Goal: Transaction & Acquisition: Purchase product/service

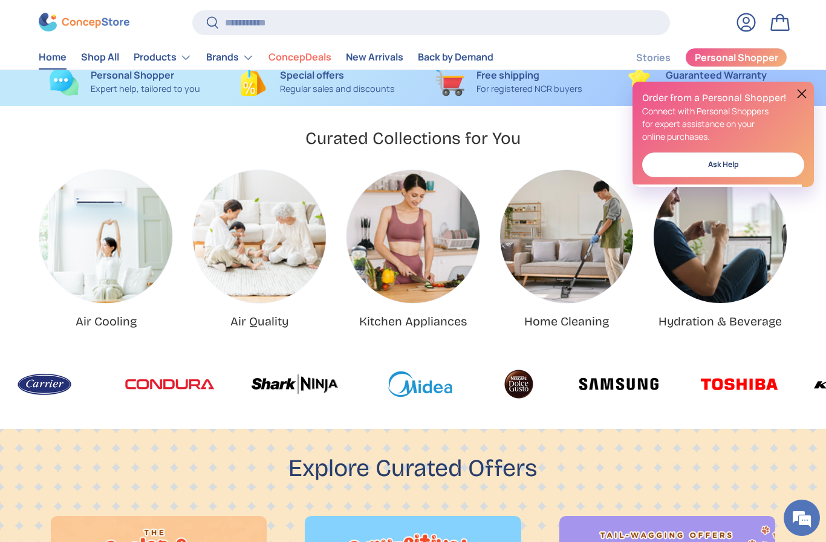
scroll to position [339, 0]
click at [589, 27] on input "Search" at bounding box center [431, 22] width 478 height 25
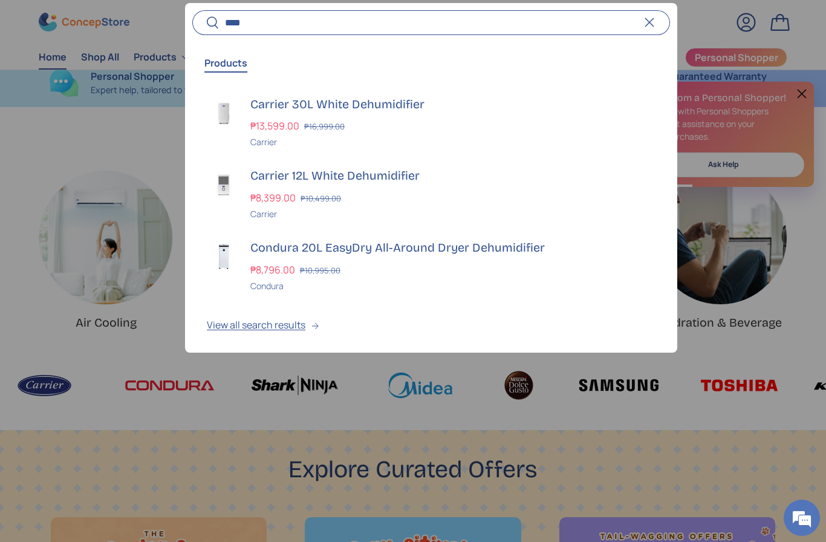
type input "****"
click at [374, 106] on h3 "Carrier 30L White Dehumidifier" at bounding box center [452, 104] width 405 height 17
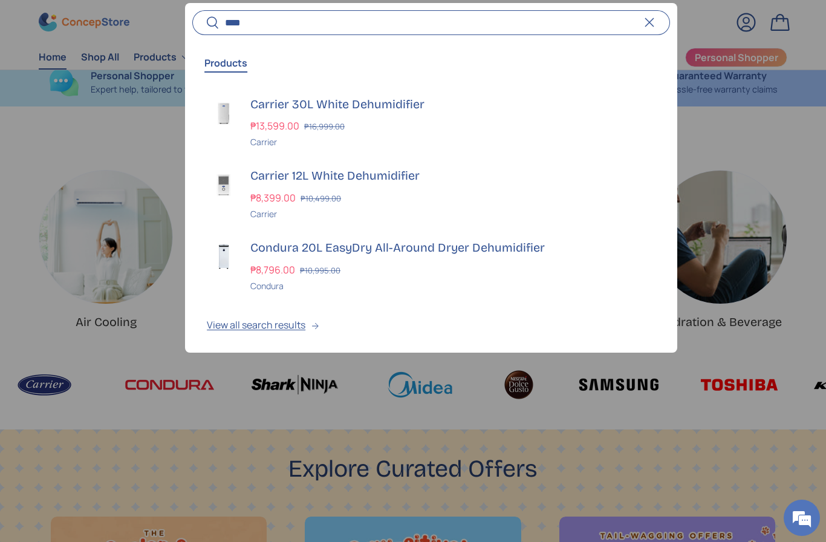
click at [11, 118] on div at bounding box center [413, 271] width 826 height 542
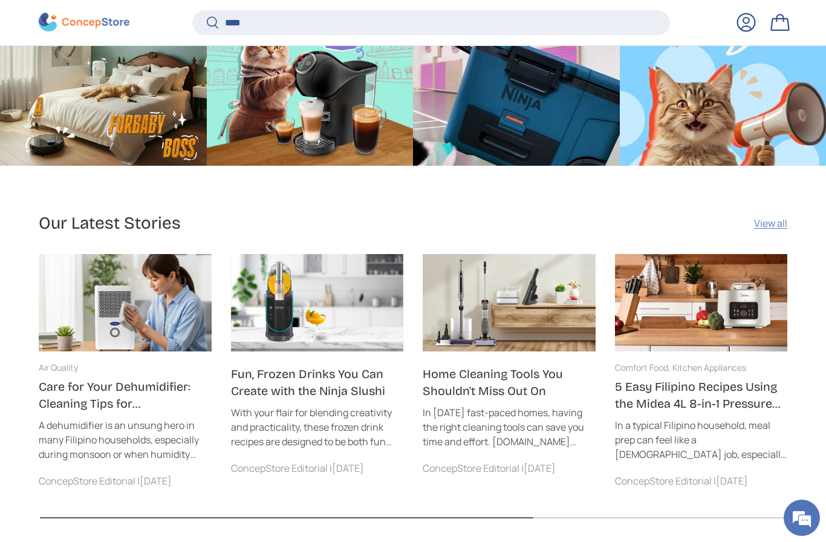
scroll to position [3847, 0]
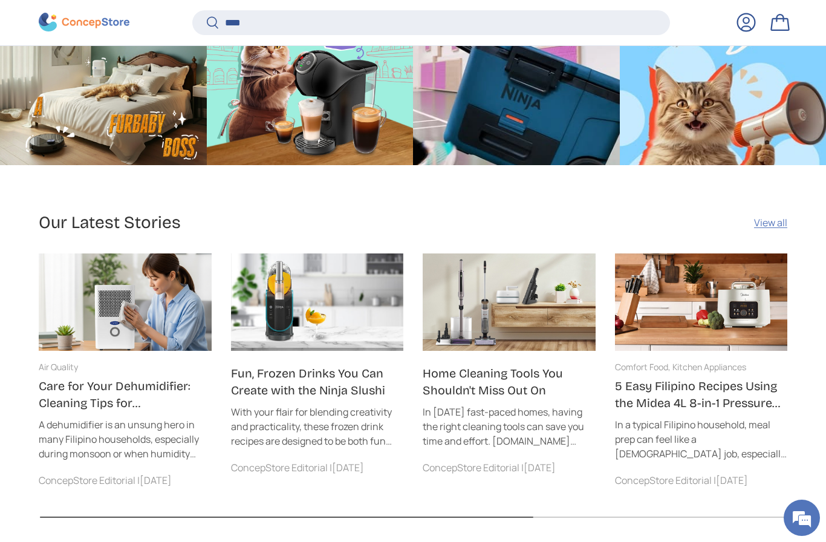
click at [333, 367] on link "Fun, Frozen Drinks You Can Create with the Ninja Slushi" at bounding box center [308, 382] width 154 height 31
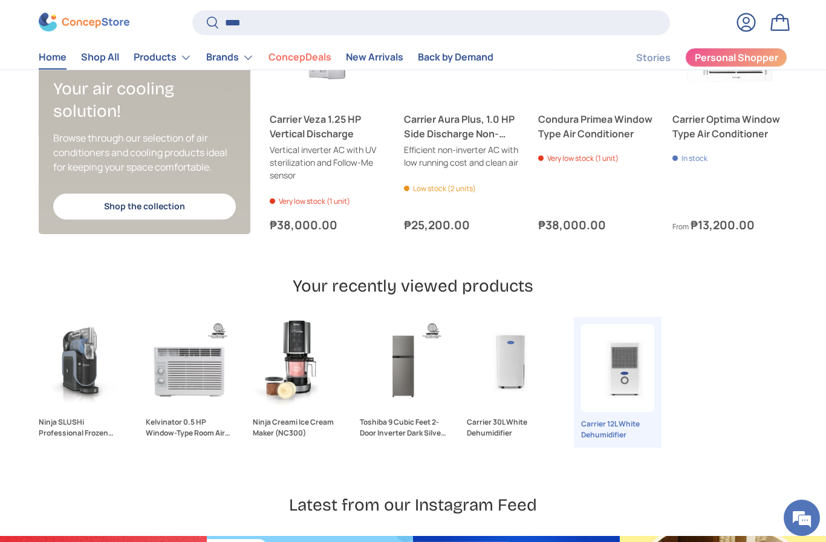
scroll to position [3043, 0]
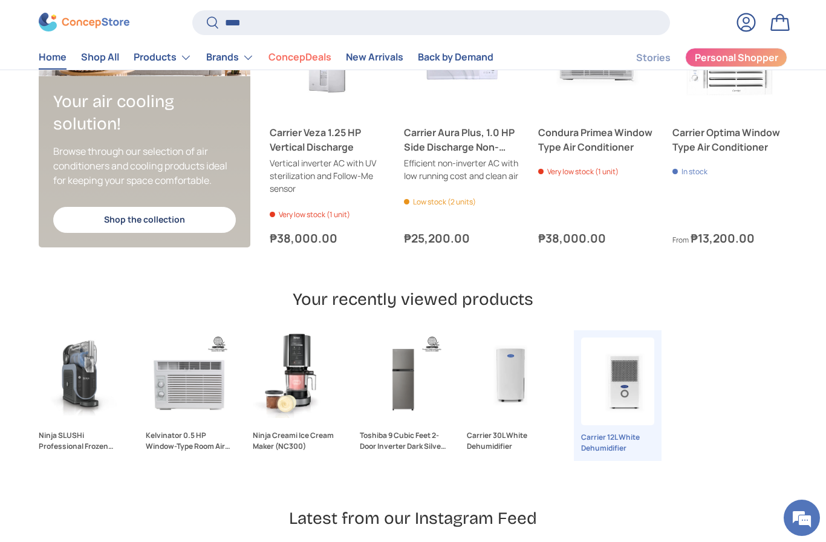
click at [378, 60] on link "New Arrivals" at bounding box center [374, 58] width 57 height 24
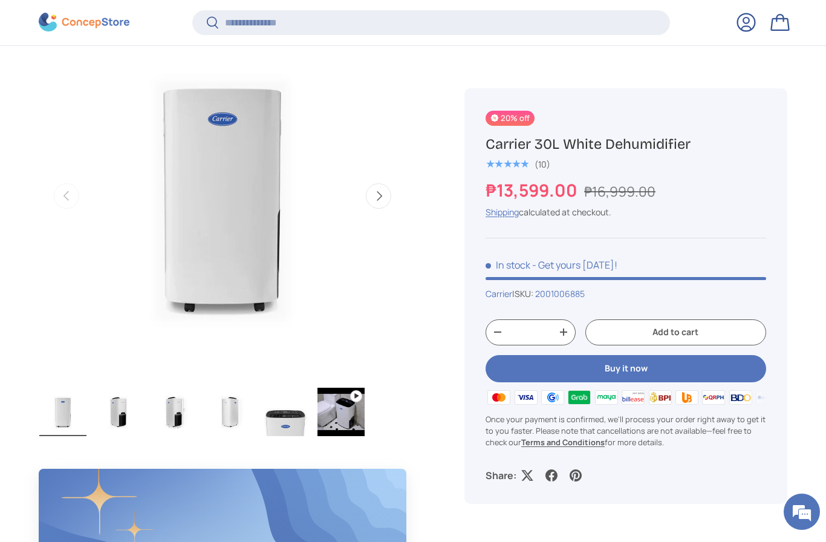
scroll to position [504, 0]
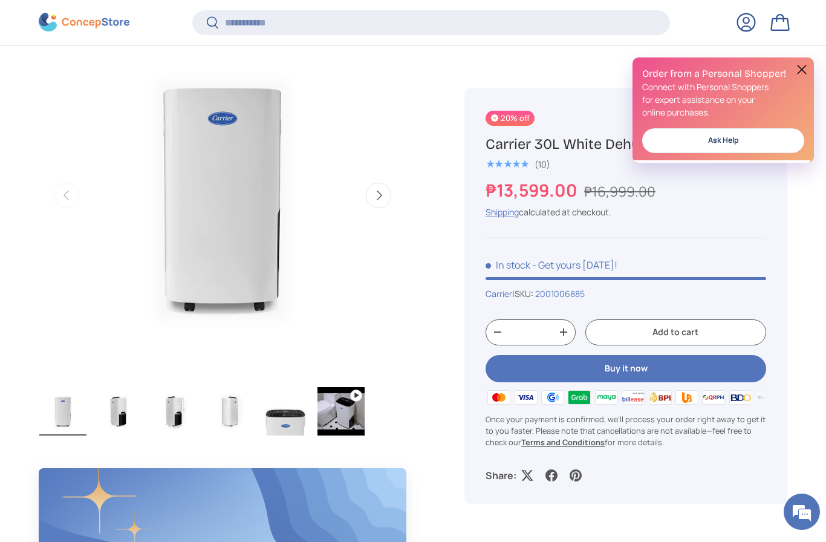
click at [635, 362] on button "Buy it now" at bounding box center [626, 368] width 281 height 27
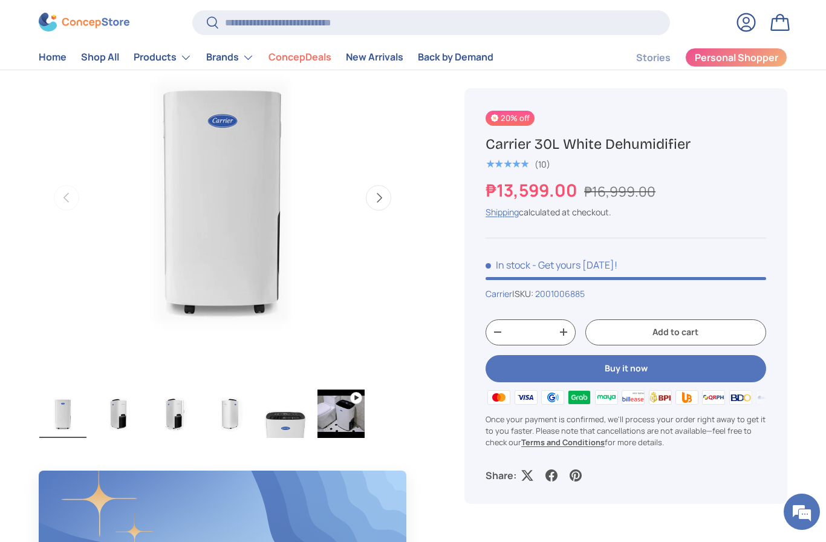
scroll to position [547, 0]
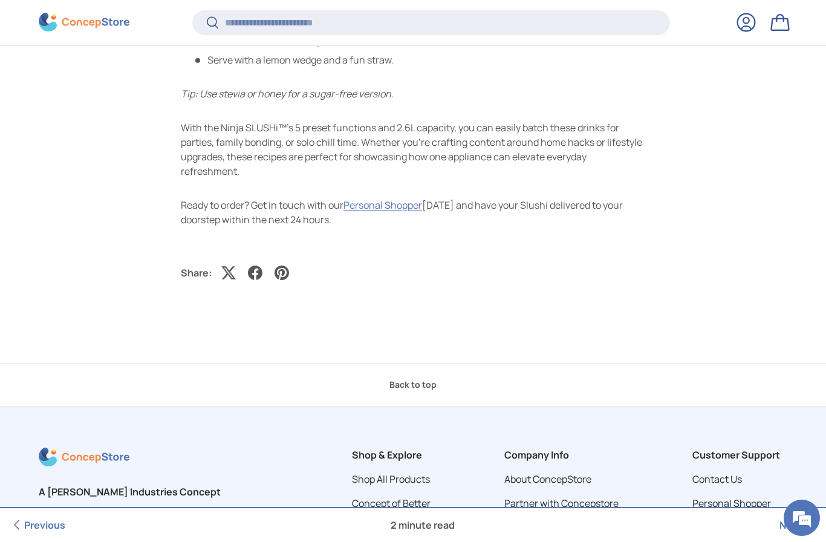
scroll to position [3635, 0]
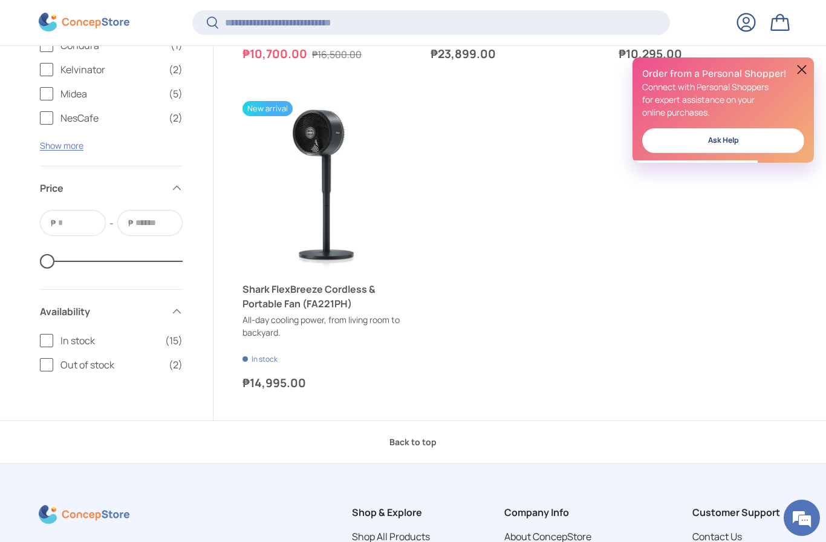
scroll to position [1908, 0]
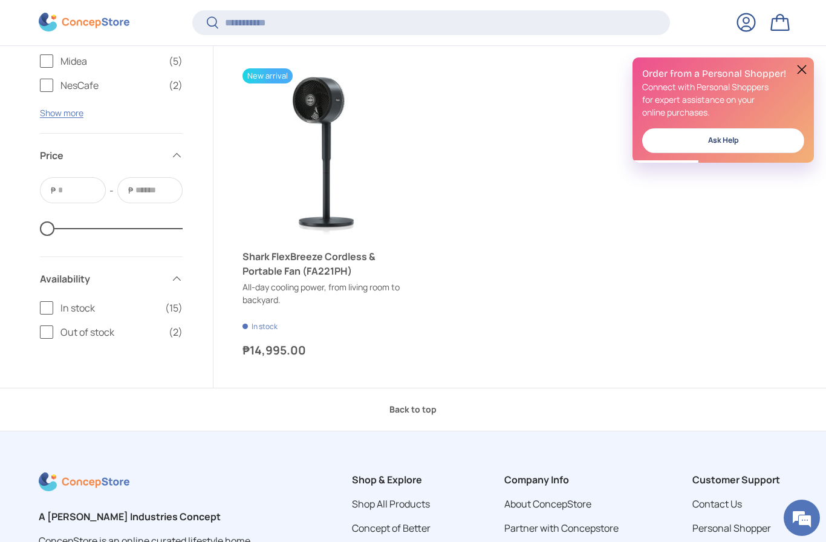
click at [324, 256] on link "Shark FlexBreeze Cordless & Portable Fan (FA221PH)" at bounding box center [327, 263] width 169 height 29
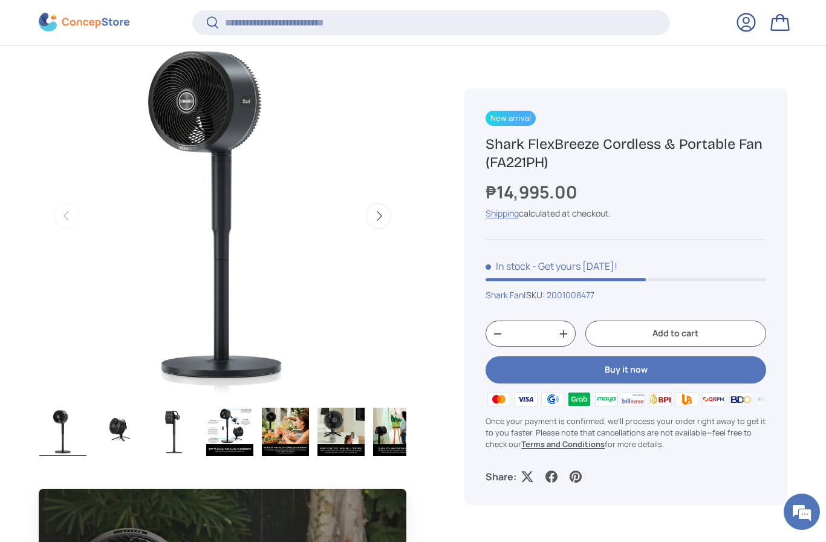
scroll to position [184, 0]
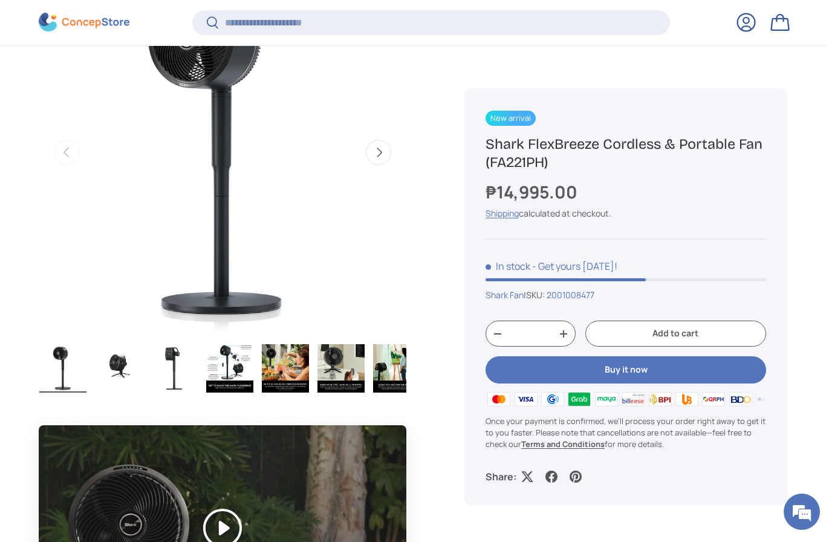
click at [630, 369] on button "Buy it now" at bounding box center [626, 370] width 281 height 27
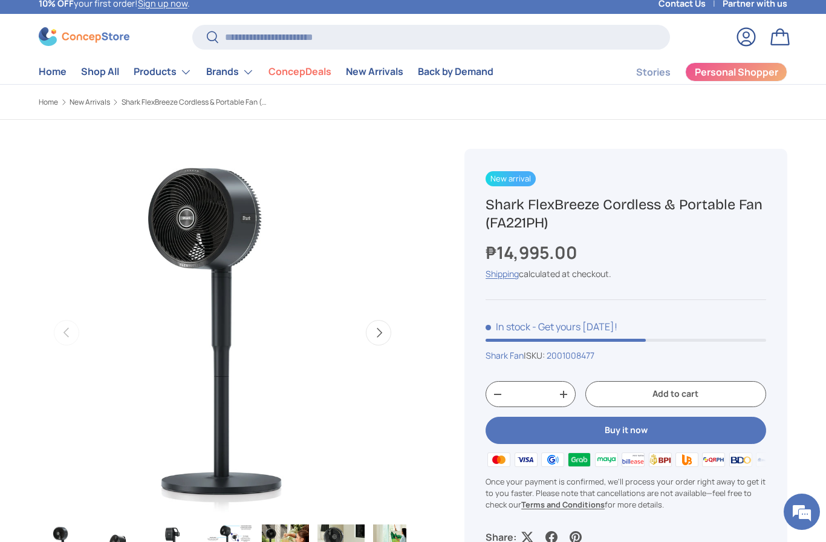
scroll to position [0, 0]
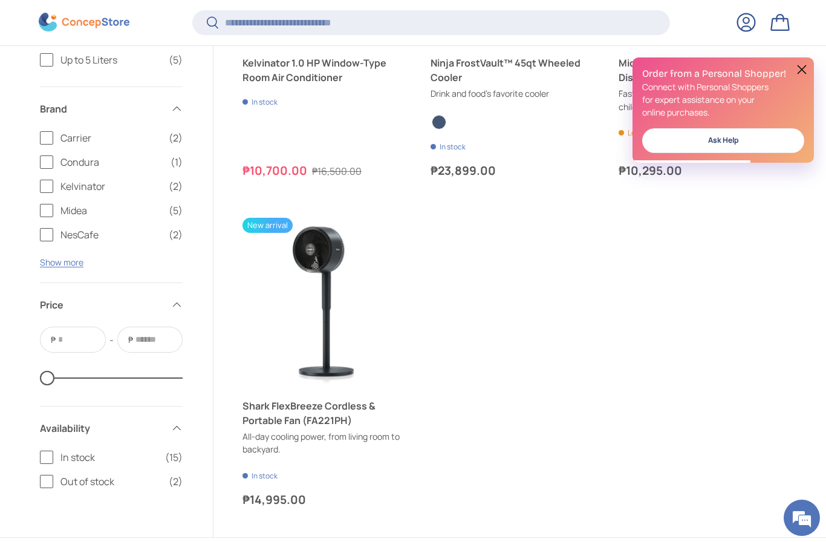
scroll to position [1760, 0]
click at [354, 416] on link "Shark FlexBreeze Cordless & Portable Fan (FA221PH)" at bounding box center [327, 412] width 169 height 29
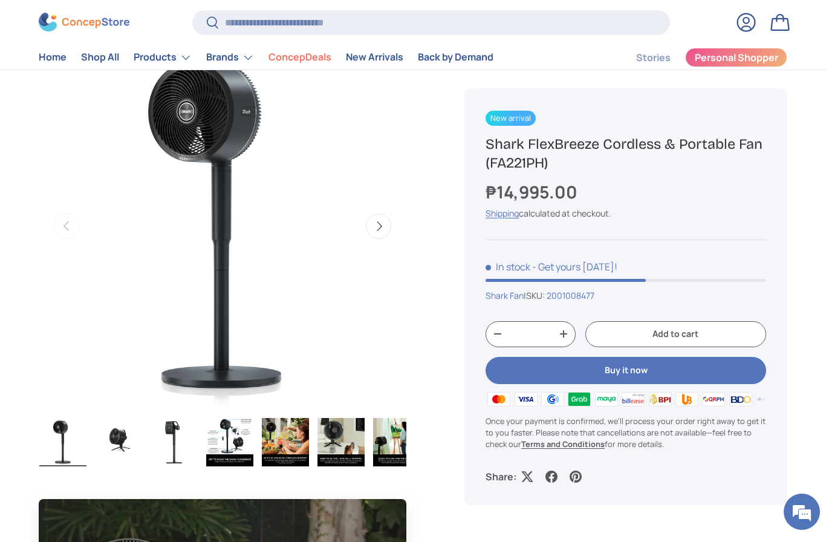
scroll to position [120, 0]
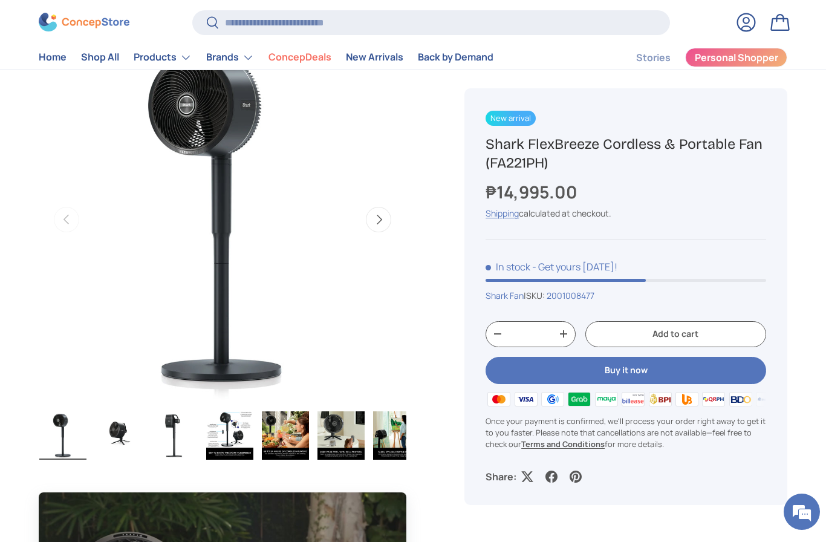
click at [632, 371] on button "Buy it now" at bounding box center [626, 370] width 281 height 27
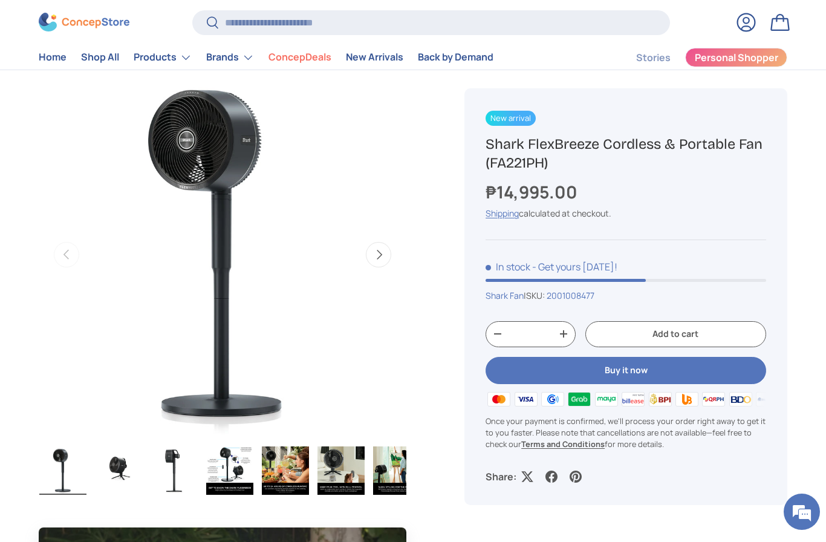
scroll to position [0, 0]
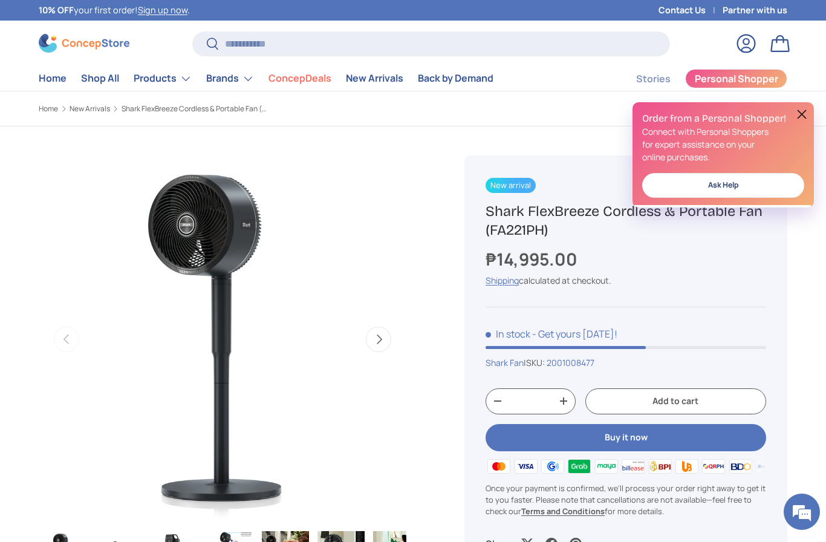
click at [162, 80] on summary "Products" at bounding box center [162, 79] width 73 height 24
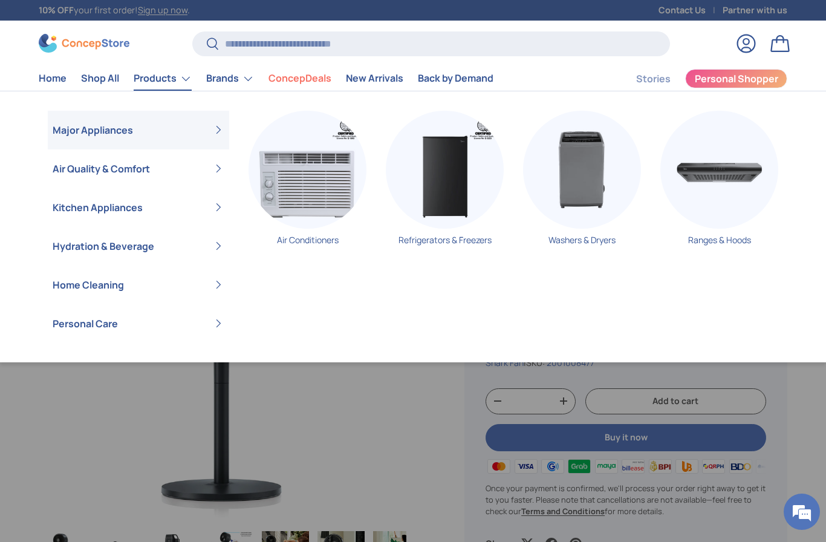
click at [70, 207] on summary "Kitchen Appliances" at bounding box center [138, 207] width 181 height 39
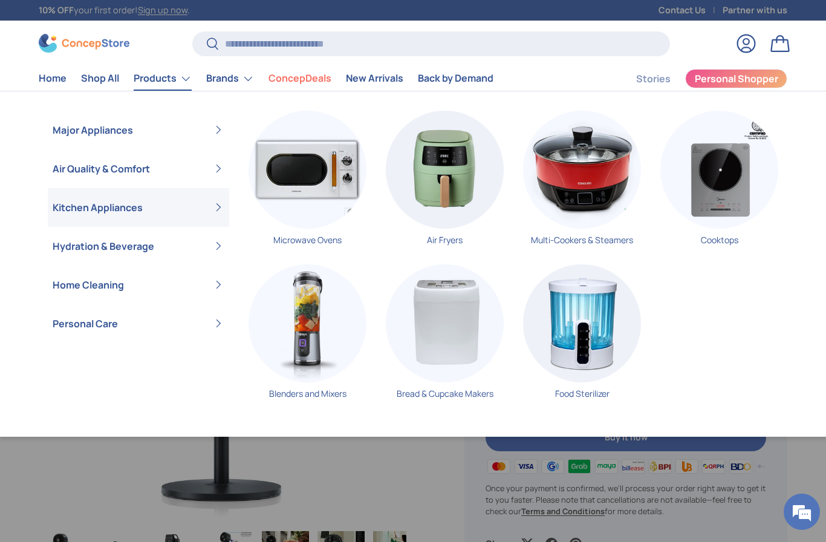
click at [350, 382] on img "Primary" at bounding box center [308, 323] width 118 height 118
click at [303, 382] on img "Primary" at bounding box center [308, 323] width 118 height 118
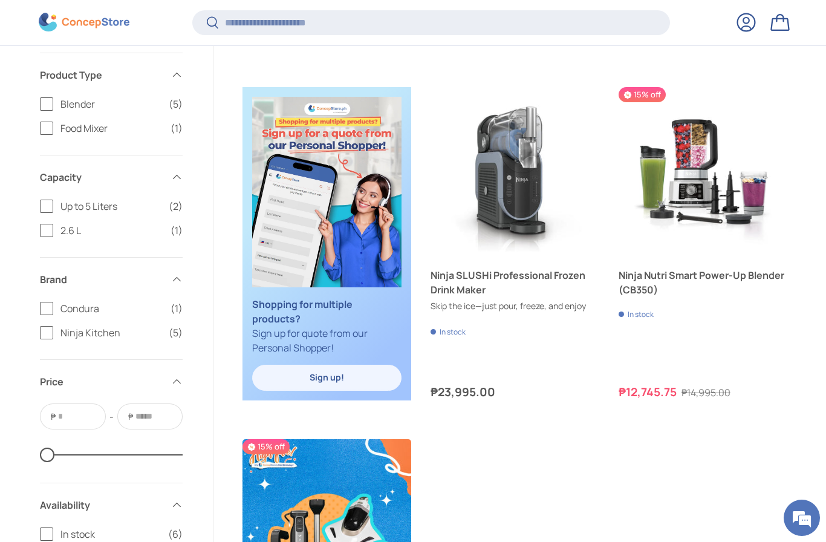
scroll to position [566, 0]
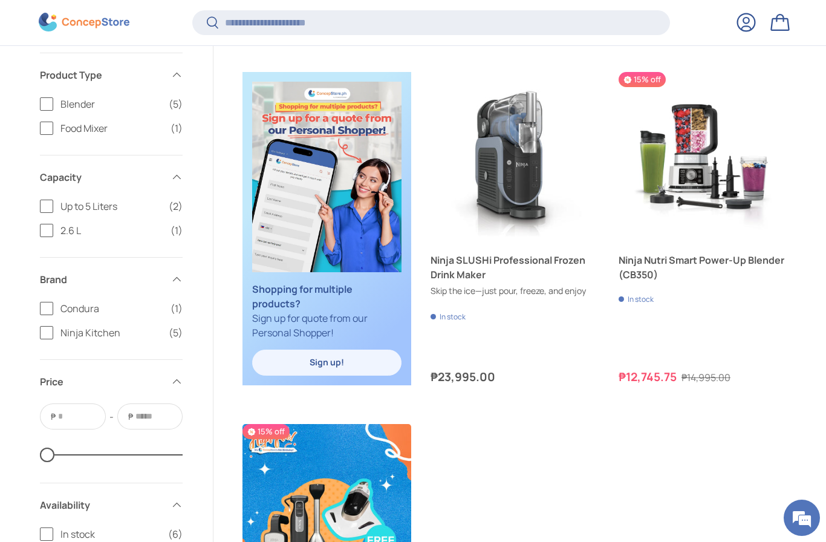
click at [521, 268] on link "Ninja SLUSHi Professional Frozen Drink Maker" at bounding box center [515, 267] width 169 height 29
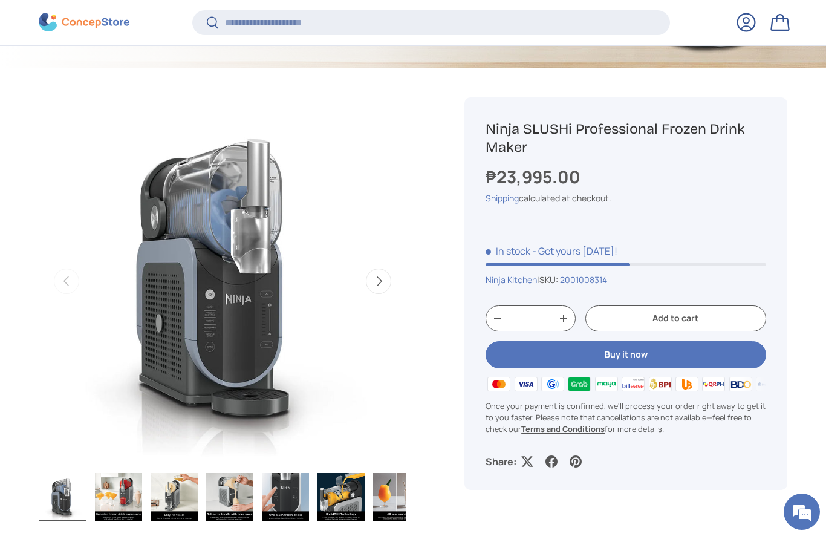
scroll to position [449, 0]
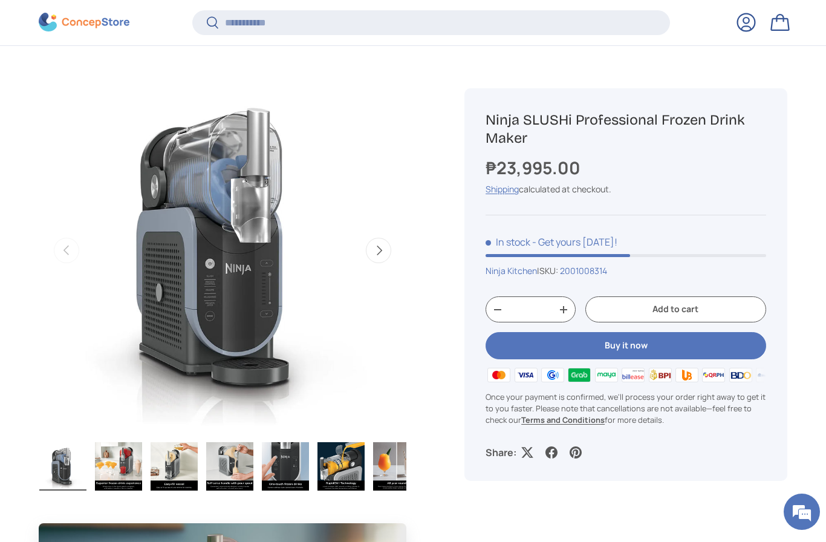
click at [661, 350] on button "Buy it now" at bounding box center [626, 346] width 281 height 27
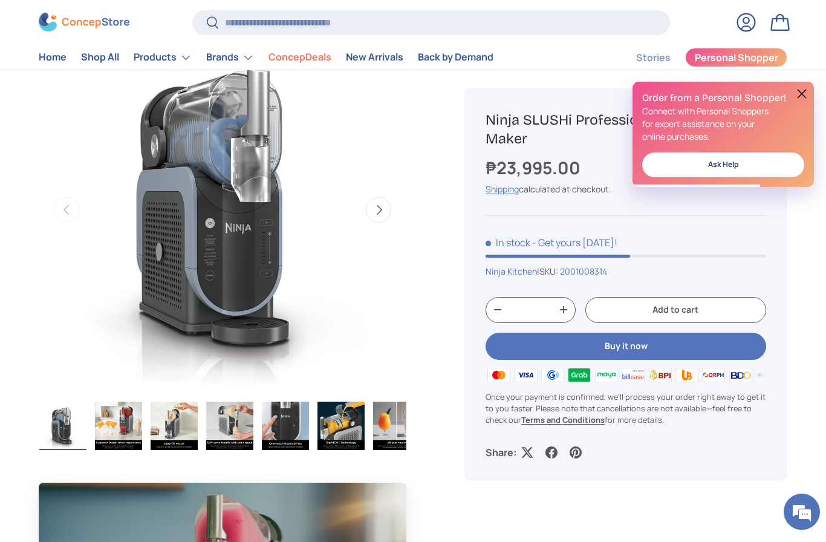
click at [383, 58] on link "New Arrivals" at bounding box center [374, 58] width 57 height 24
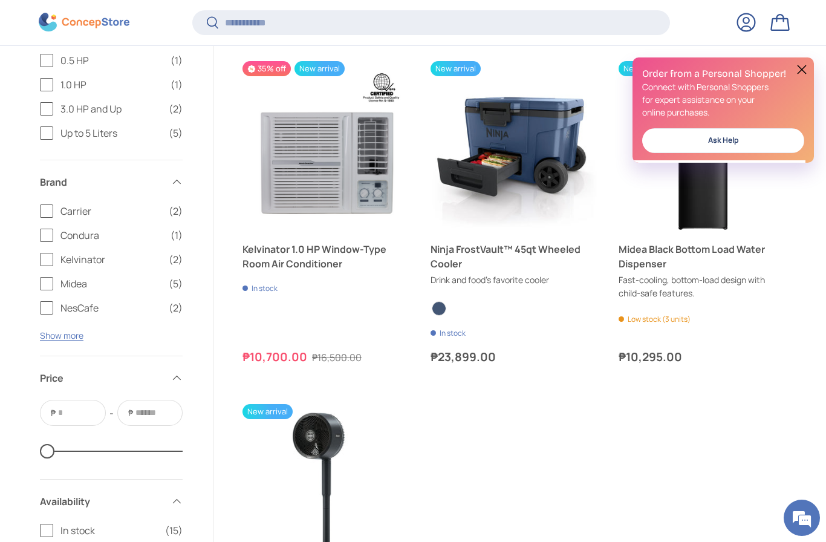
scroll to position [1573, 0]
click at [531, 248] on link "Ninja FrostVault™ 45qt Wheeled Cooler" at bounding box center [515, 255] width 169 height 29
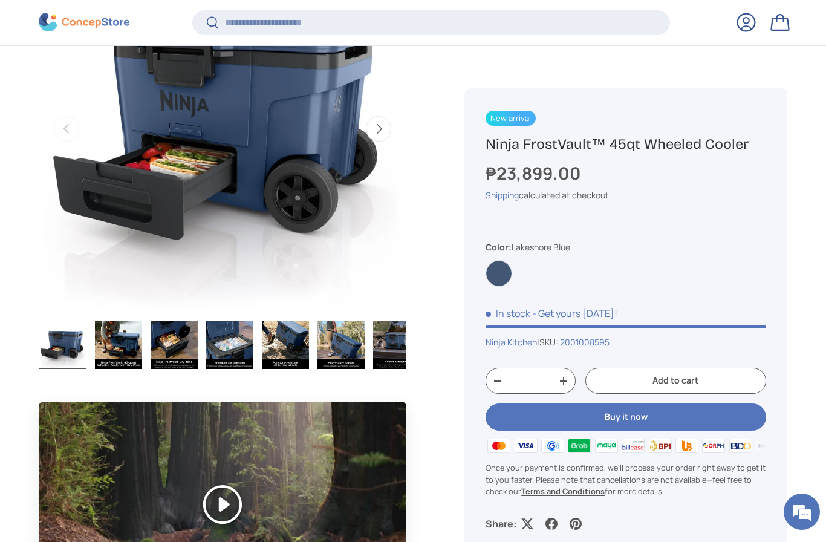
scroll to position [576, 0]
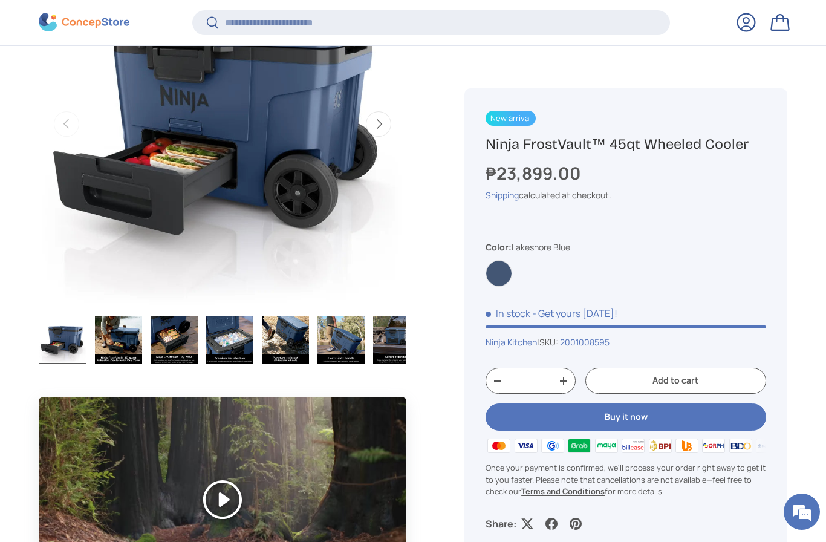
click at [640, 426] on button "Buy it now" at bounding box center [626, 416] width 281 height 27
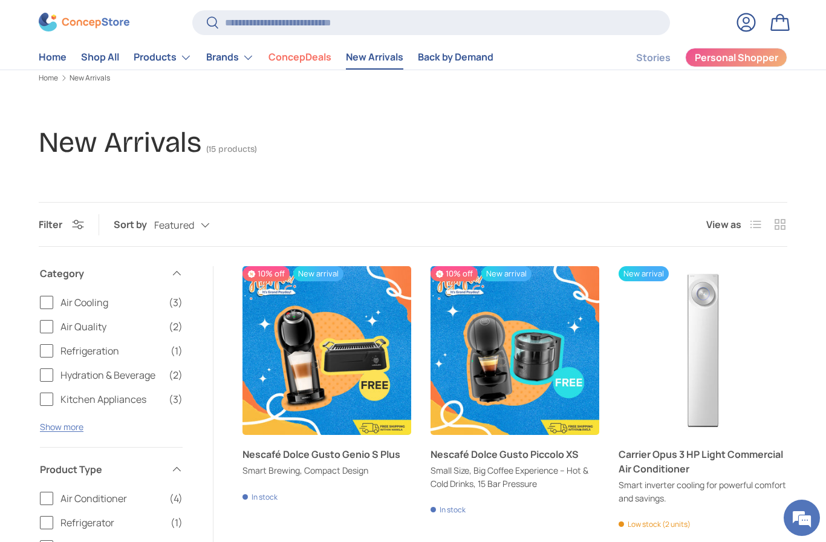
scroll to position [94, 0]
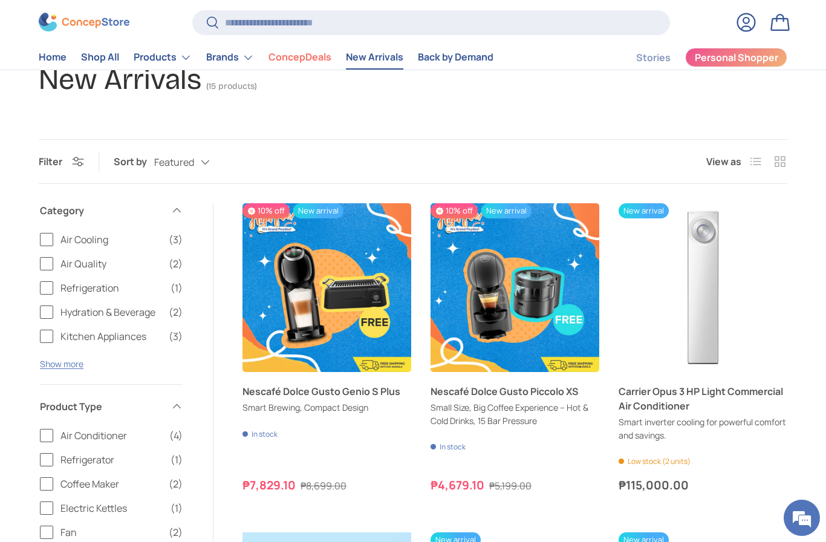
click at [742, 392] on link "Carrier Opus 3 HP Light Commercial Air Conditioner" at bounding box center [703, 398] width 169 height 29
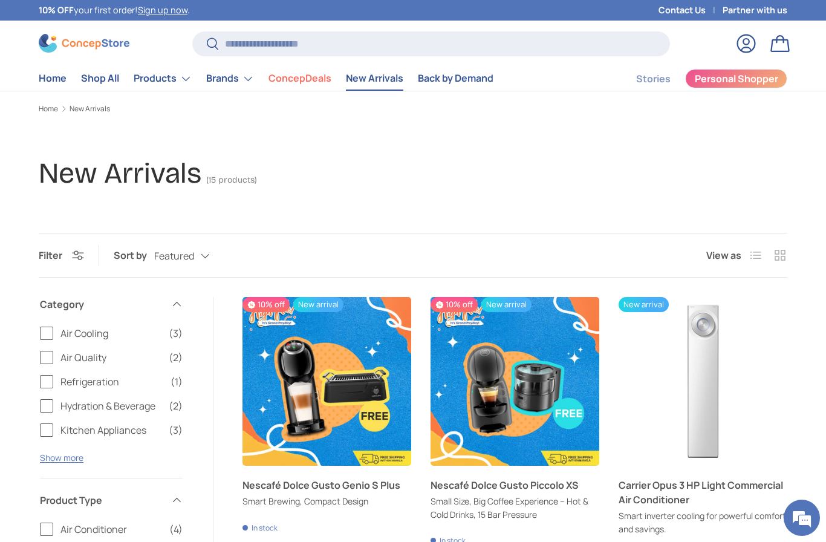
scroll to position [137, 0]
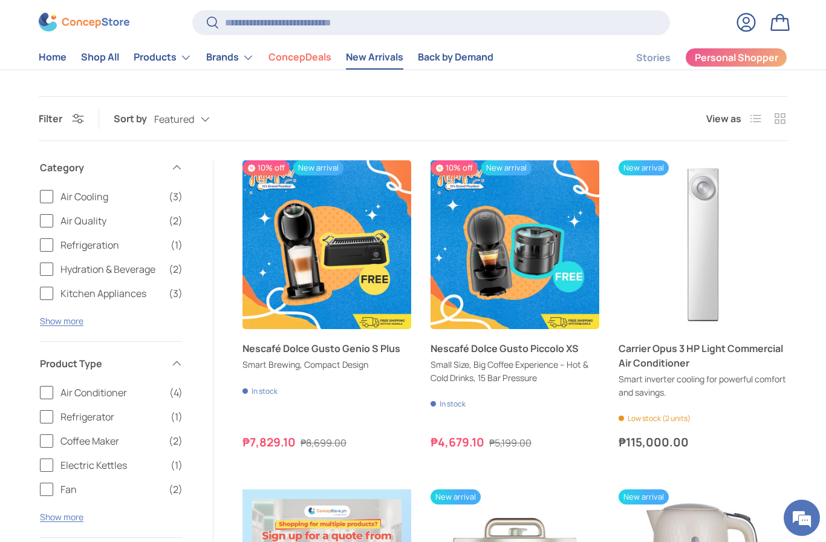
click at [734, 353] on link "Carrier Opus 3 HP Light Commercial Air Conditioner" at bounding box center [703, 355] width 169 height 29
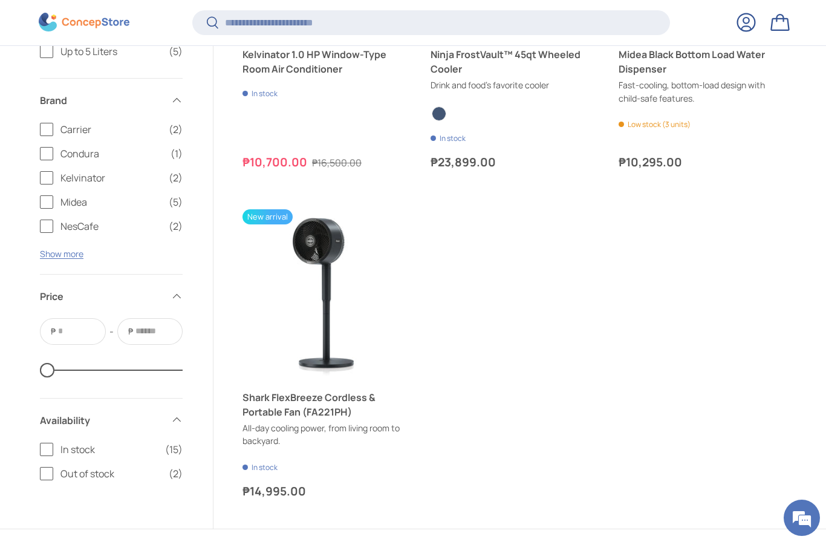
scroll to position [1794, 0]
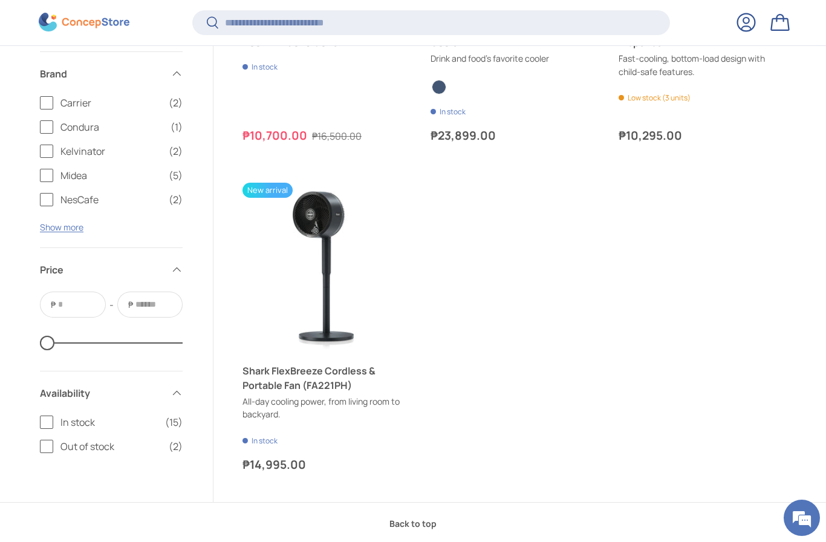
click at [405, 272] on button "Next" at bounding box center [398, 267] width 19 height 19
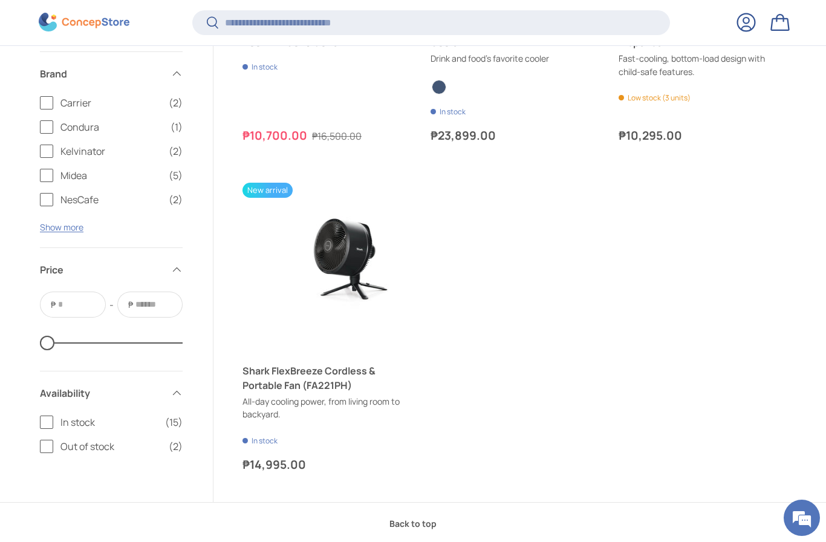
scroll to position [0, 169]
click at [341, 371] on link "Shark FlexBreeze Cordless & Portable Fan (FA221PH)" at bounding box center [327, 378] width 169 height 29
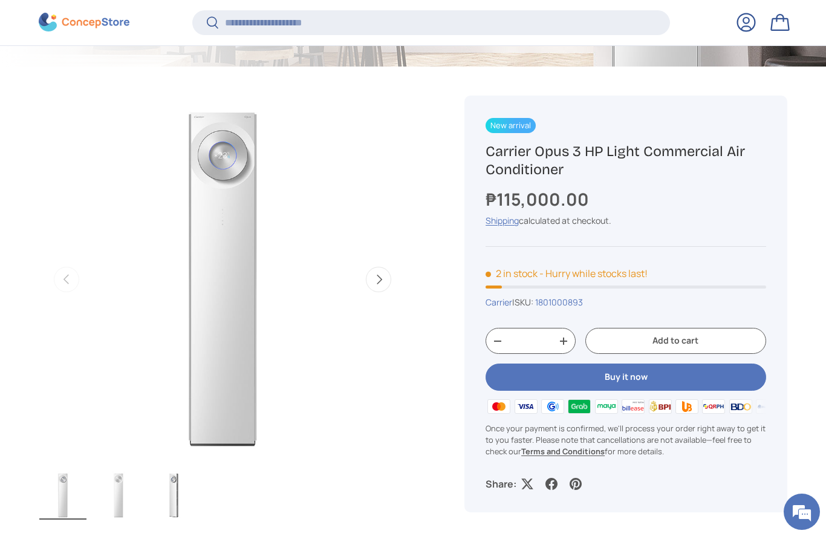
scroll to position [424, 0]
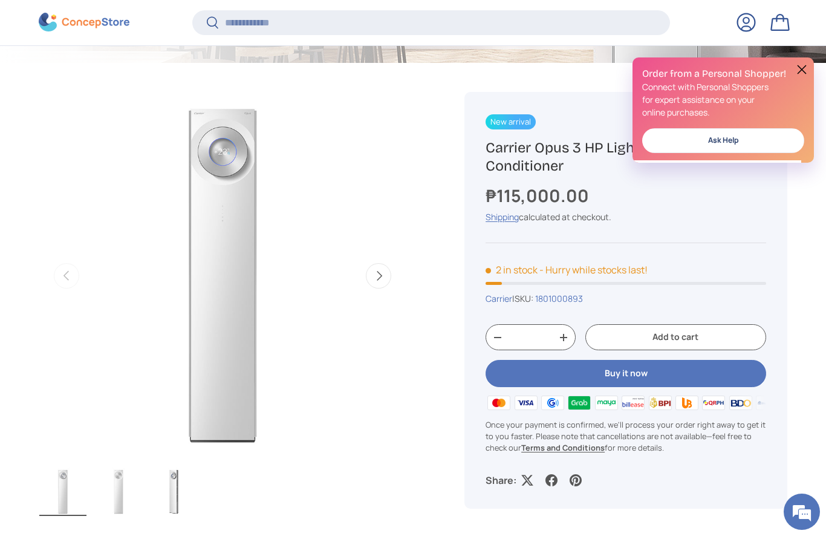
click at [716, 378] on button "Buy it now" at bounding box center [626, 373] width 281 height 27
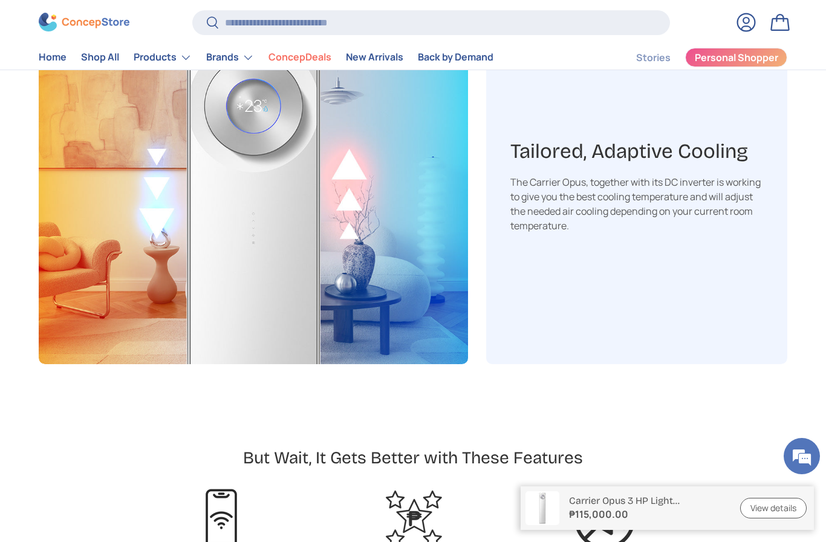
scroll to position [2282, 0]
